Goal: Navigation & Orientation: Find specific page/section

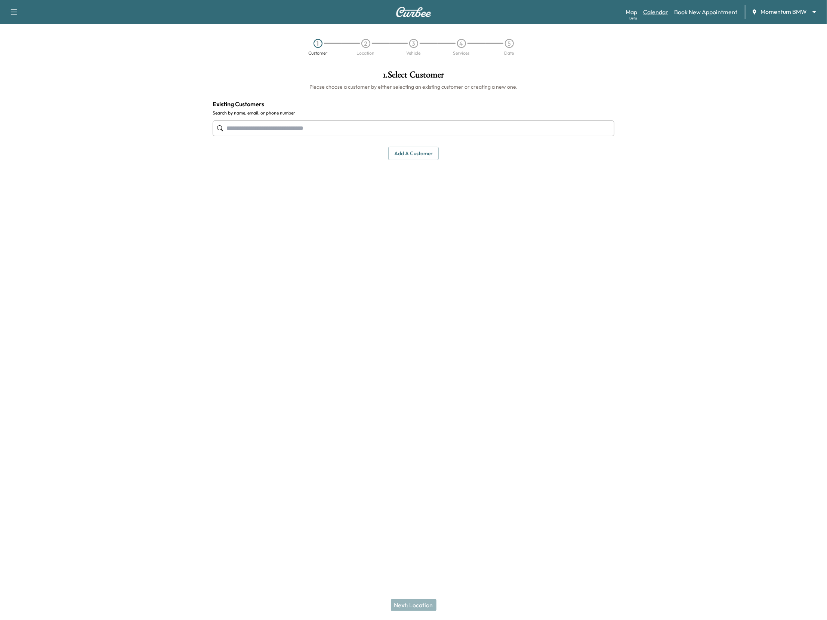
click at [664, 9] on link "Calendar" at bounding box center [655, 11] width 25 height 9
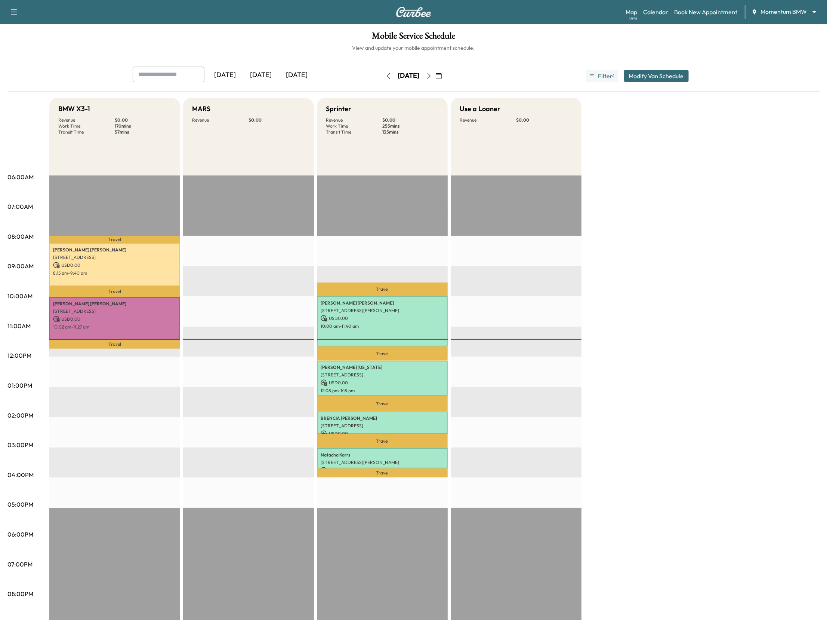
click at [442, 74] on icon "button" at bounding box center [439, 76] width 6 height 6
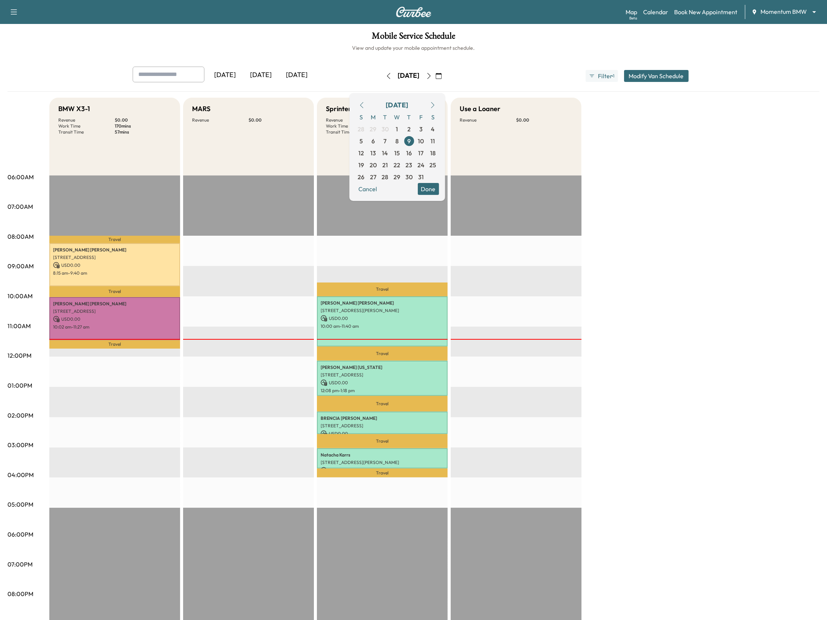
click at [365, 102] on icon "button" at bounding box center [362, 105] width 6 height 6
click at [380, 129] on span "1" at bounding box center [374, 129] width 12 height 12
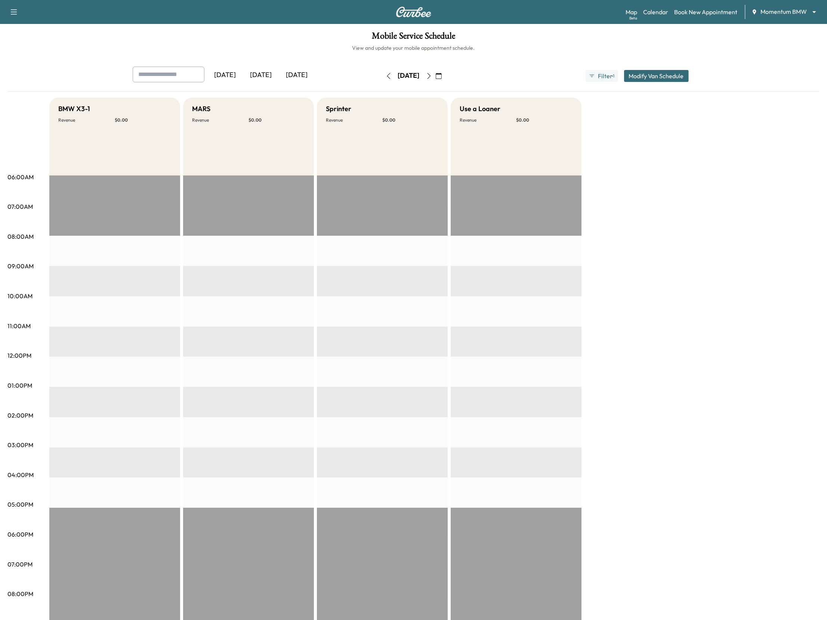
click at [432, 76] on icon "button" at bounding box center [429, 76] width 6 height 6
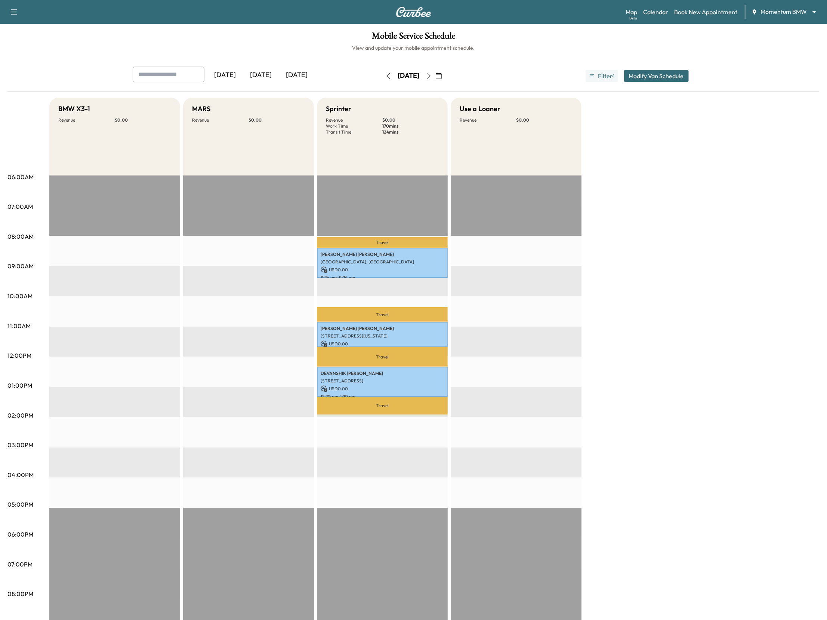
click at [431, 74] on icon "button" at bounding box center [428, 76] width 3 height 6
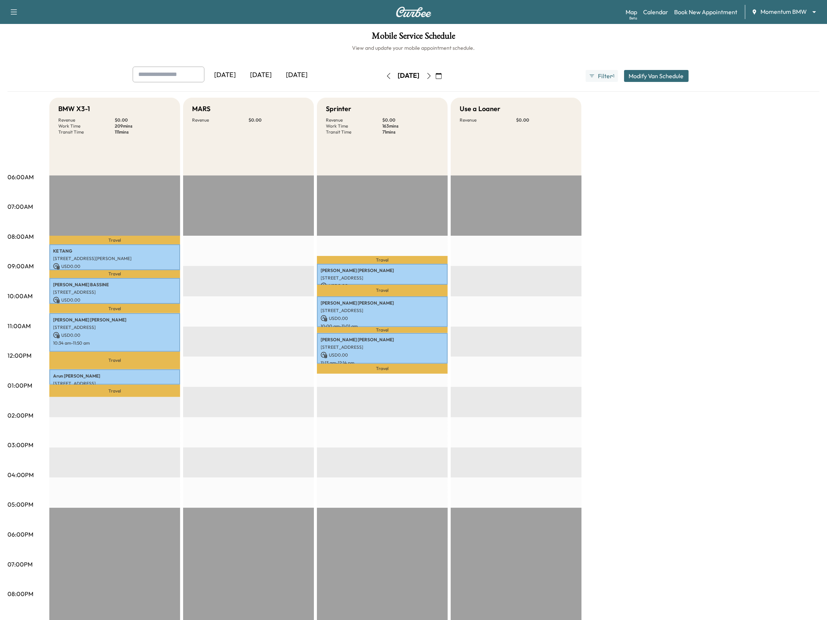
click at [432, 79] on icon "button" at bounding box center [429, 76] width 6 height 6
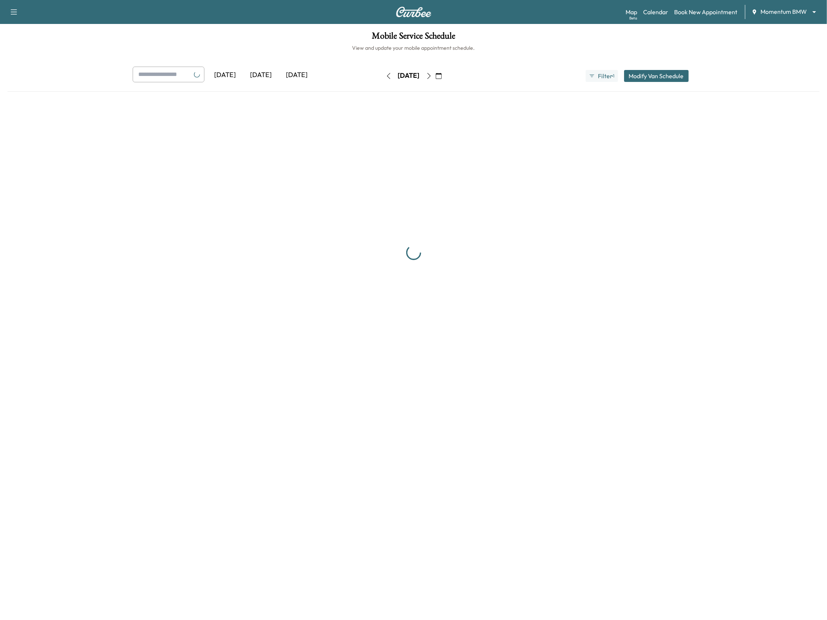
click at [445, 79] on button "button" at bounding box center [439, 76] width 13 height 12
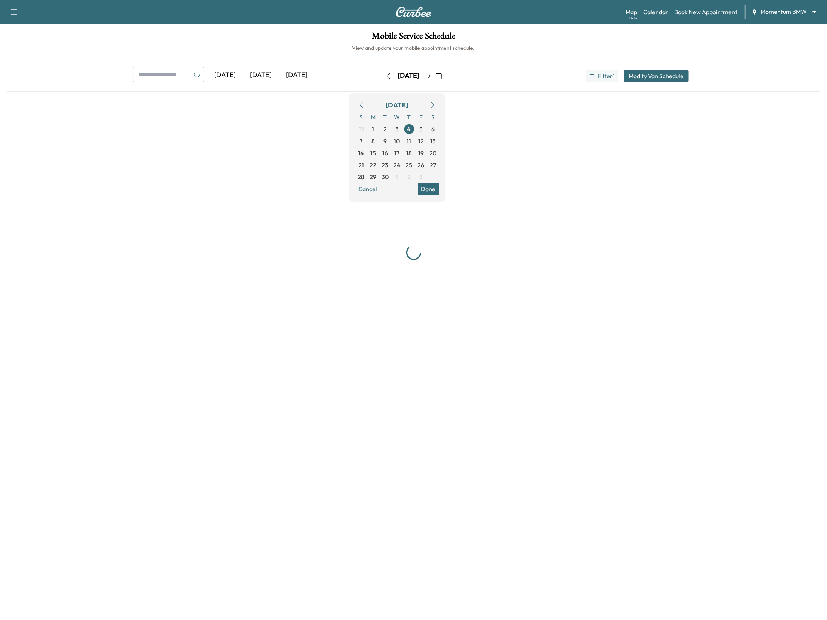
click at [445, 79] on button "button" at bounding box center [439, 76] width 13 height 12
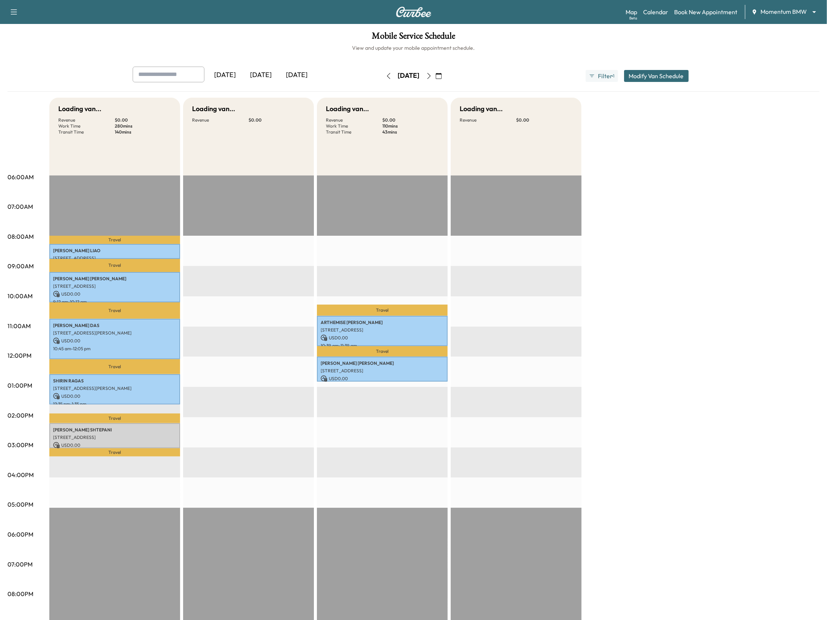
click at [445, 79] on button "button" at bounding box center [439, 76] width 13 height 12
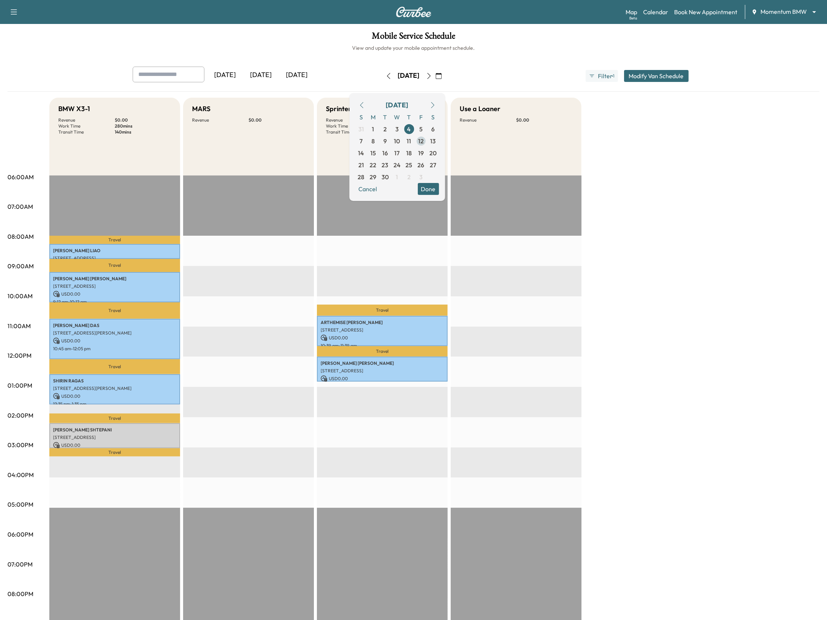
click at [424, 141] on span "12" at bounding box center [421, 140] width 6 height 9
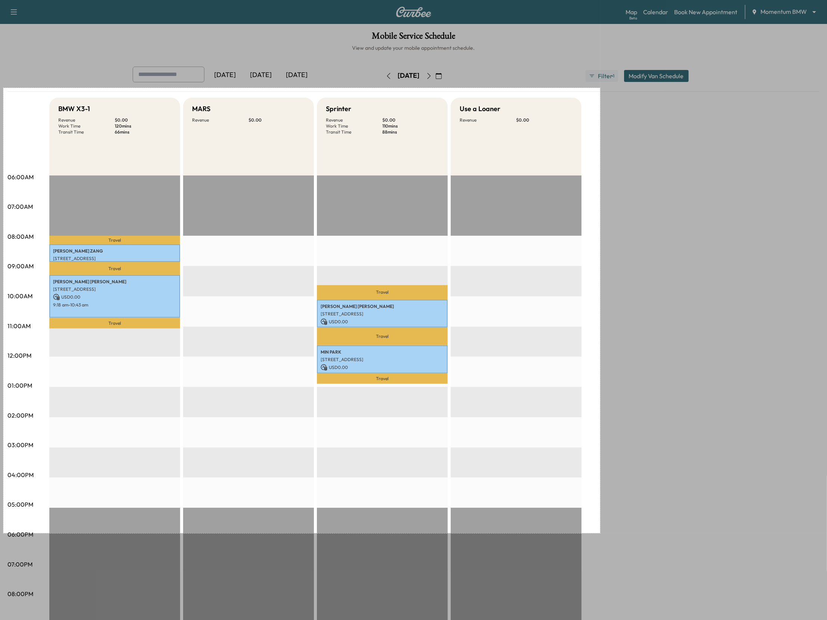
drag, startPoint x: 3, startPoint y: 88, endPoint x: 600, endPoint y: 533, distance: 744.7
click at [600, 533] on div "1597 X 1190" at bounding box center [413, 333] width 827 height 666
click at [620, 509] on link "Capture" at bounding box center [617, 511] width 19 height 8
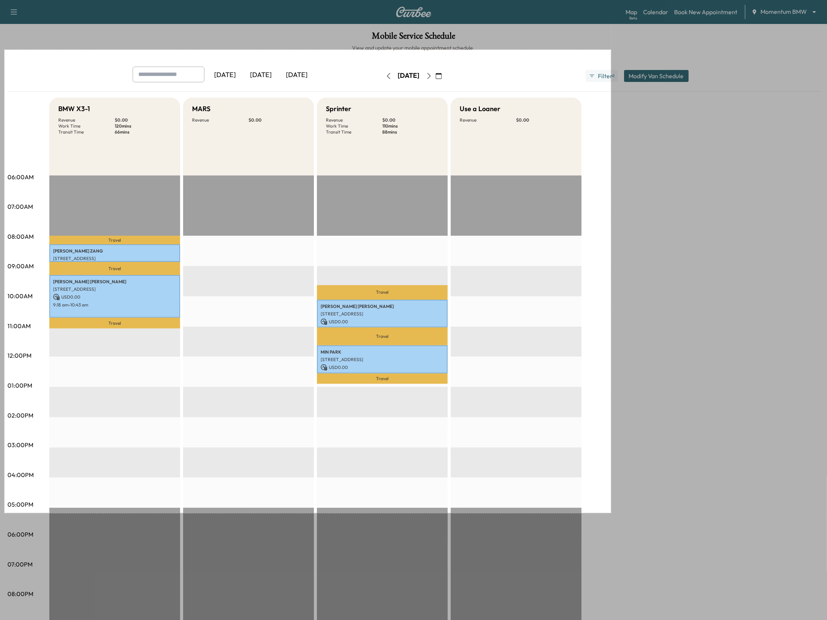
drag, startPoint x: 4, startPoint y: 50, endPoint x: 611, endPoint y: 514, distance: 763.8
click at [611, 514] on div "1623 X 1238" at bounding box center [413, 333] width 827 height 666
click at [632, 492] on link "Capture" at bounding box center [627, 493] width 19 height 8
